Goal: Navigation & Orientation: Understand site structure

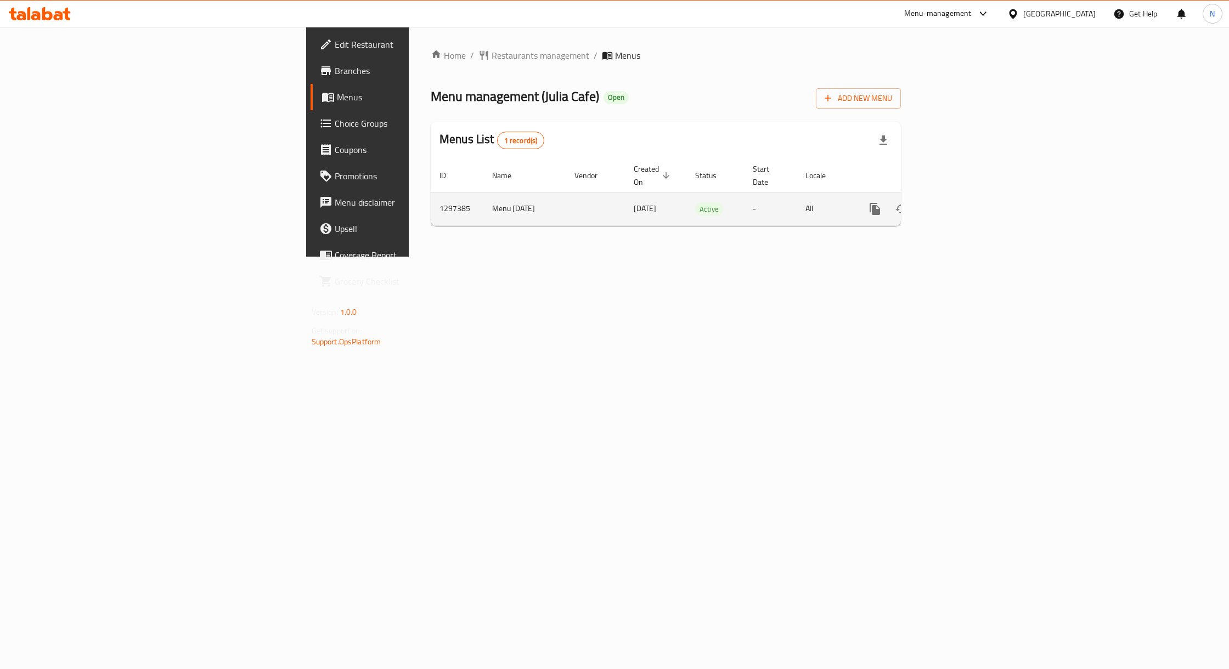
click at [960, 202] on icon "enhanced table" at bounding box center [953, 208] width 13 height 13
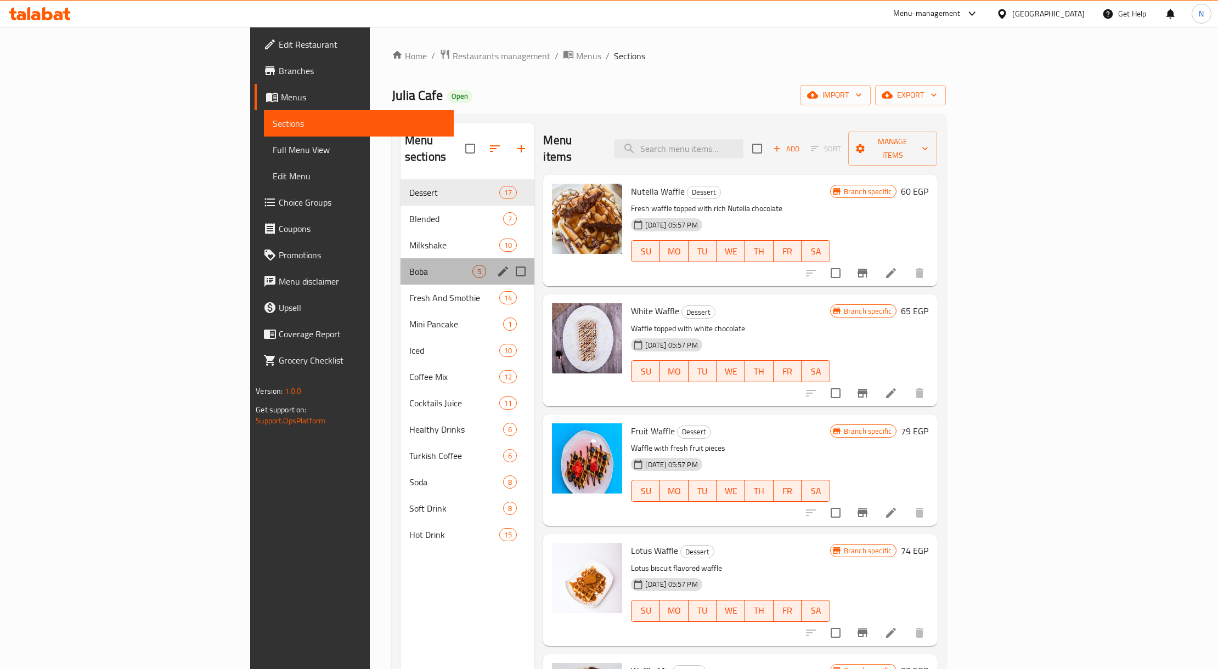
click at [400, 268] on div "Boba 5" at bounding box center [467, 271] width 134 height 26
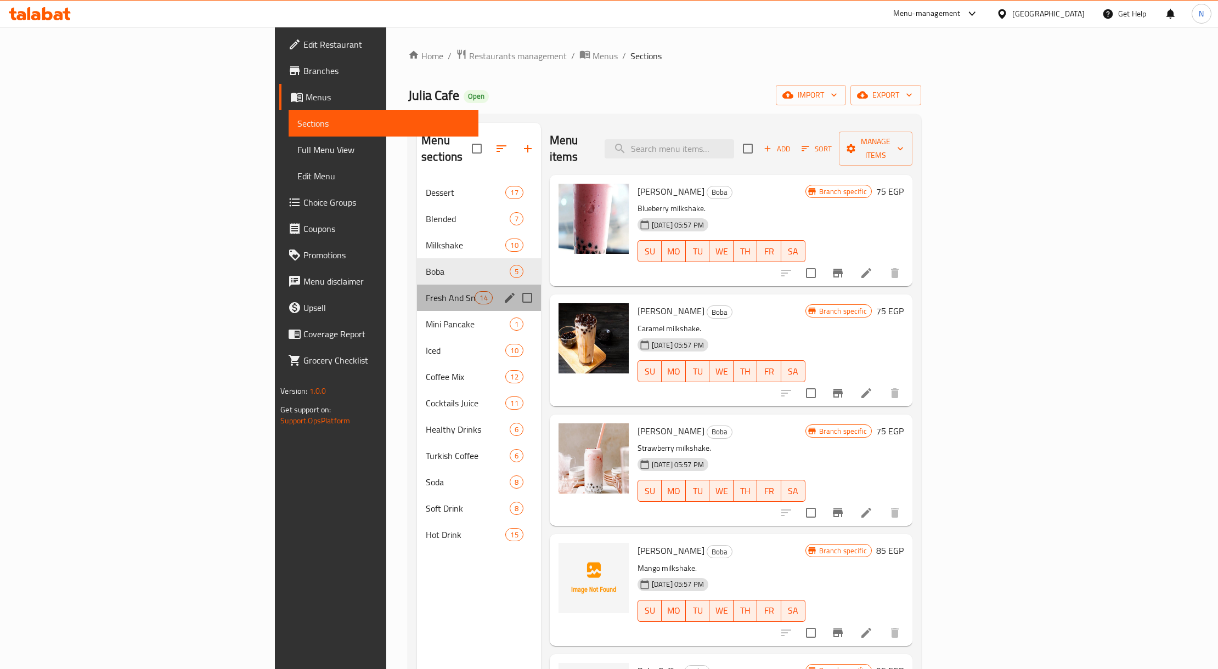
click at [417, 288] on div "Fresh And Smothie 14" at bounding box center [479, 298] width 124 height 26
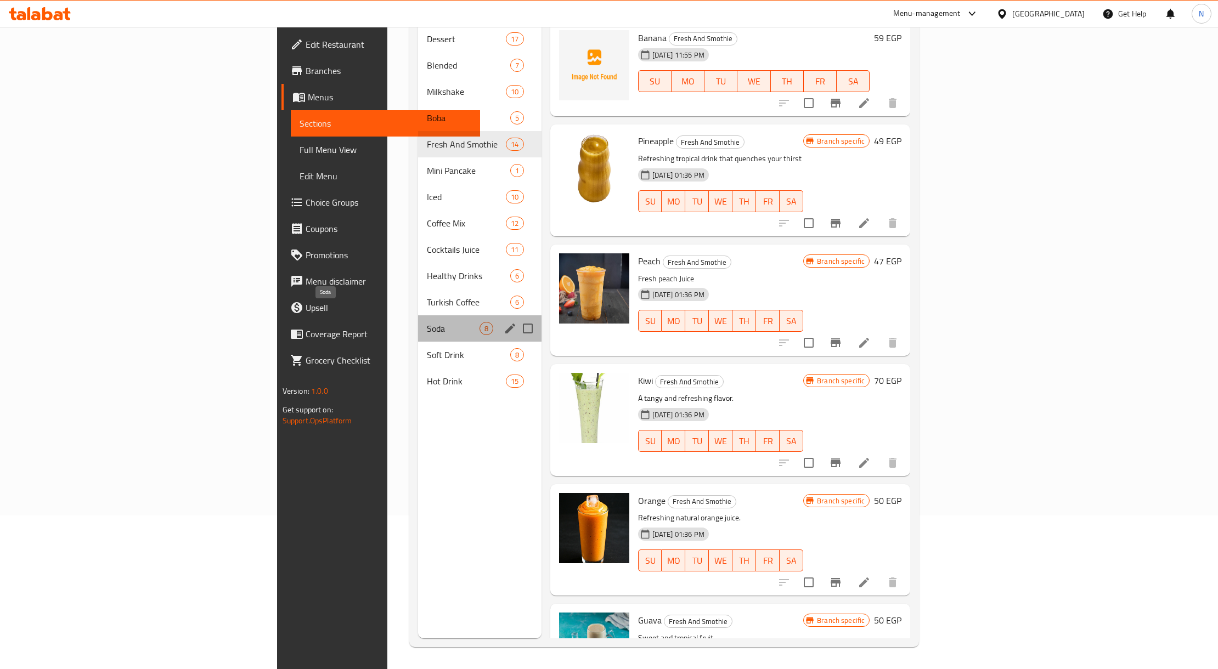
click at [427, 322] on span "Soda" at bounding box center [453, 328] width 52 height 13
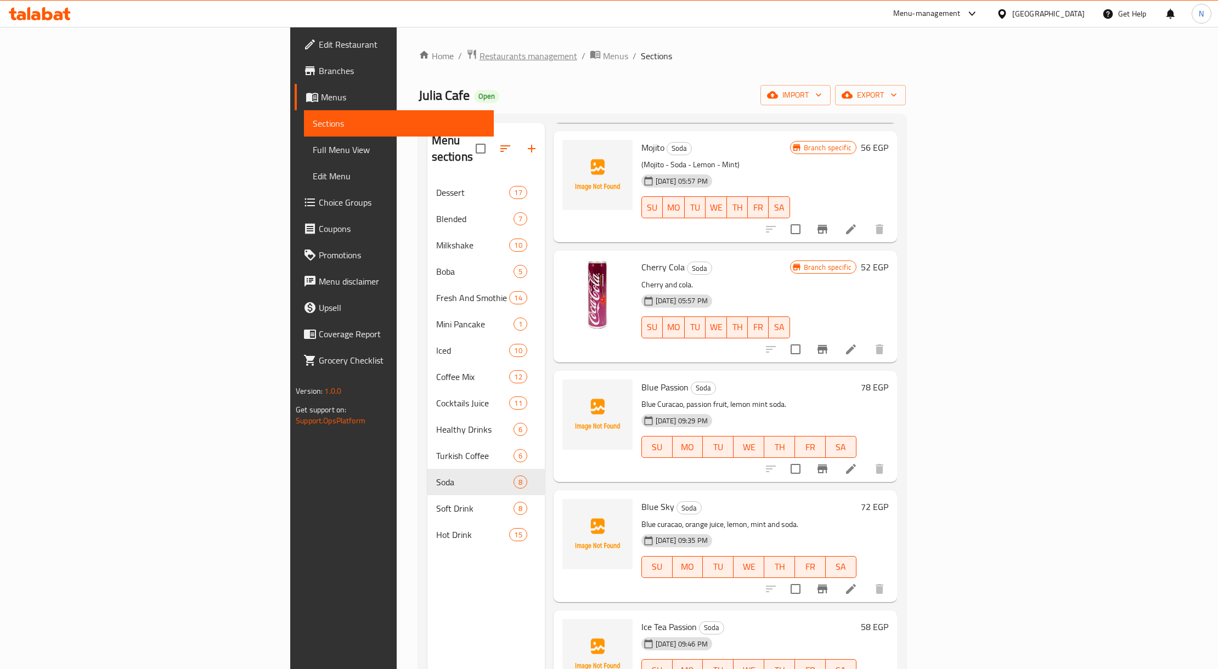
click at [479, 56] on span "Restaurants management" at bounding box center [528, 55] width 98 height 13
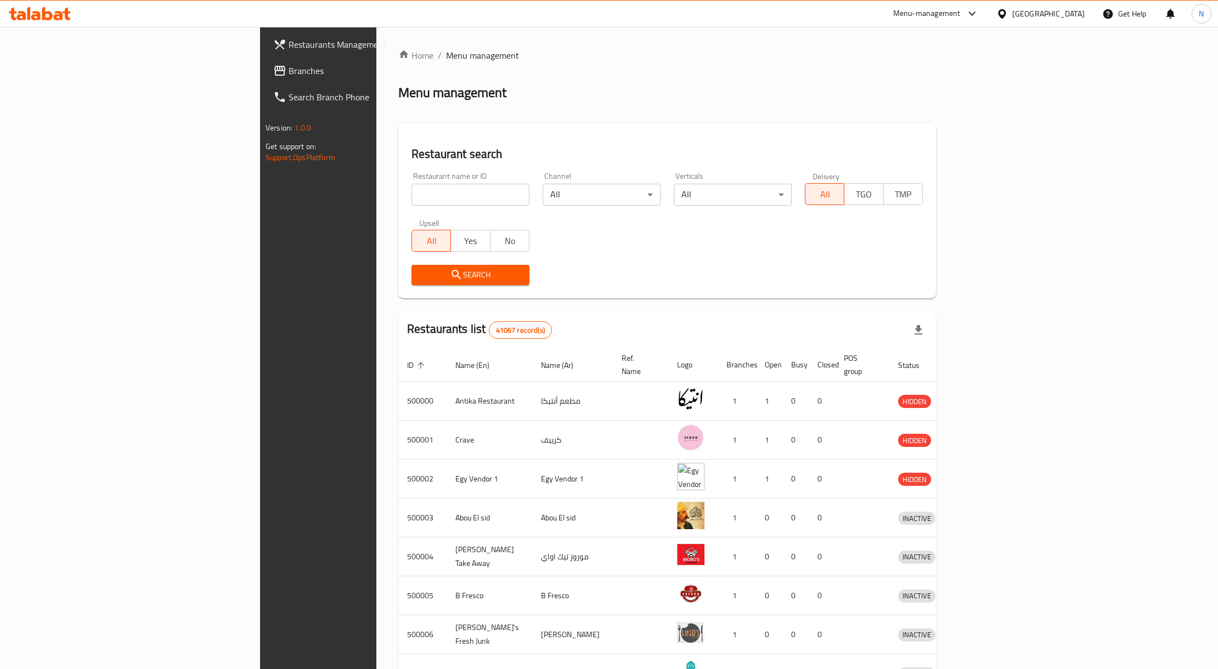
click at [288, 70] on span "Branches" at bounding box center [371, 70] width 166 height 13
